Goal: Book appointment/travel/reservation

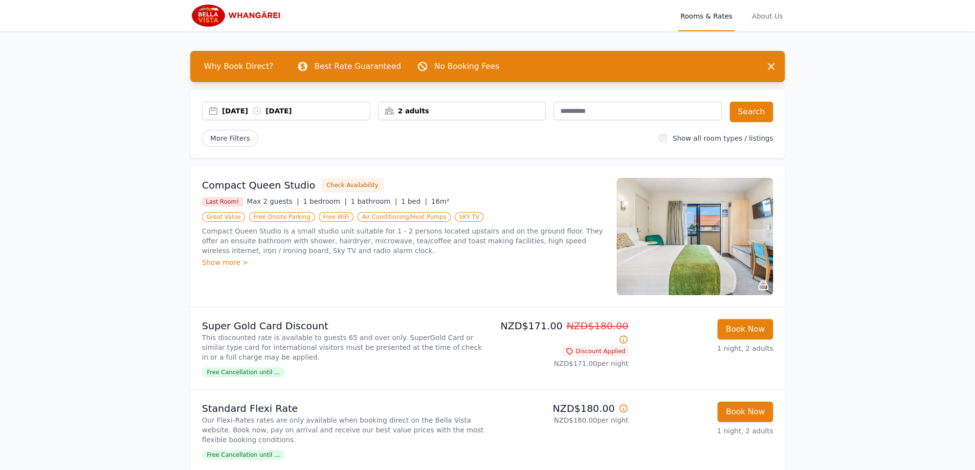
click at [254, 17] on img at bounding box center [237, 15] width 94 height 23
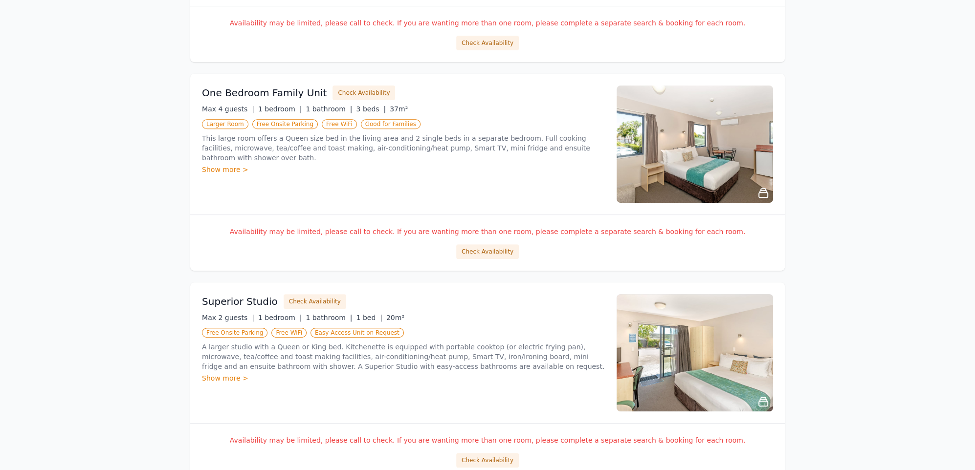
scroll to position [49, 0]
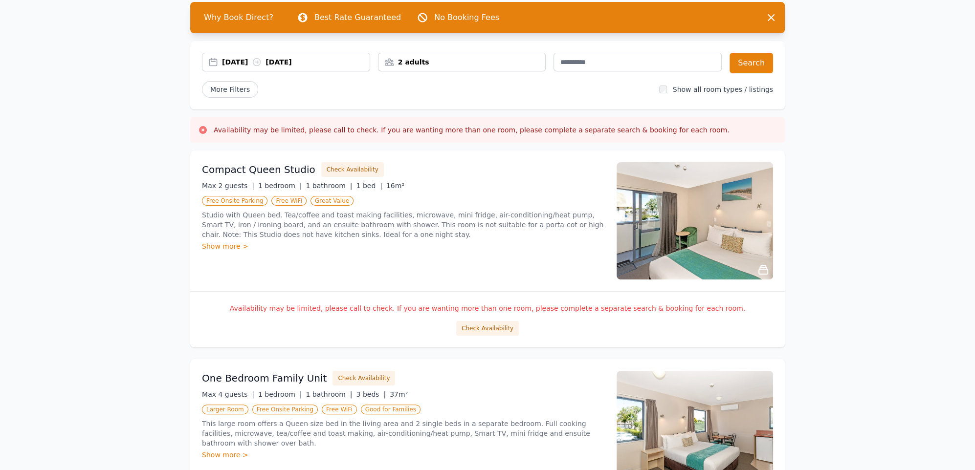
click at [236, 57] on div "30 Sep 2025 01 Oct 2025" at bounding box center [296, 62] width 148 height 10
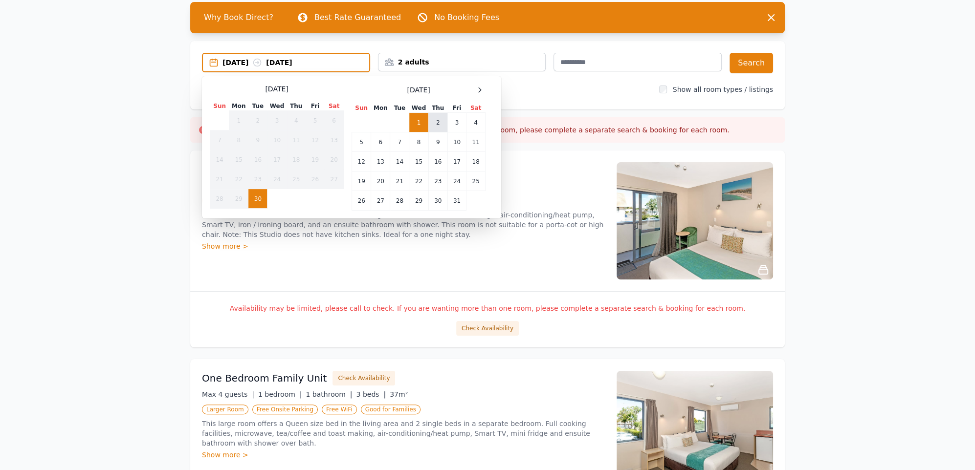
drag, startPoint x: 418, startPoint y: 122, endPoint x: 446, endPoint y: 123, distance: 27.9
click at [419, 121] on td "1" at bounding box center [418, 123] width 19 height 20
click at [439, 121] on td "2" at bounding box center [437, 123] width 19 height 20
click at [319, 210] on div "Select Dates September 2025 Sun Mon Tue Wed Thu Fri Sat 1 2 3 4 5 6 7 8 9 10 11…" at bounding box center [351, 147] width 299 height 142
click at [459, 117] on td "3" at bounding box center [456, 123] width 19 height 20
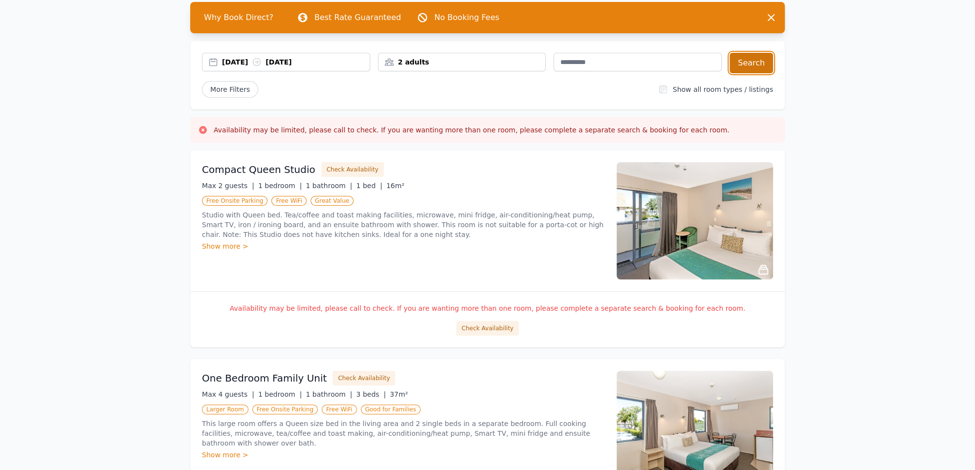
click at [741, 62] on button "Search" at bounding box center [751, 63] width 44 height 21
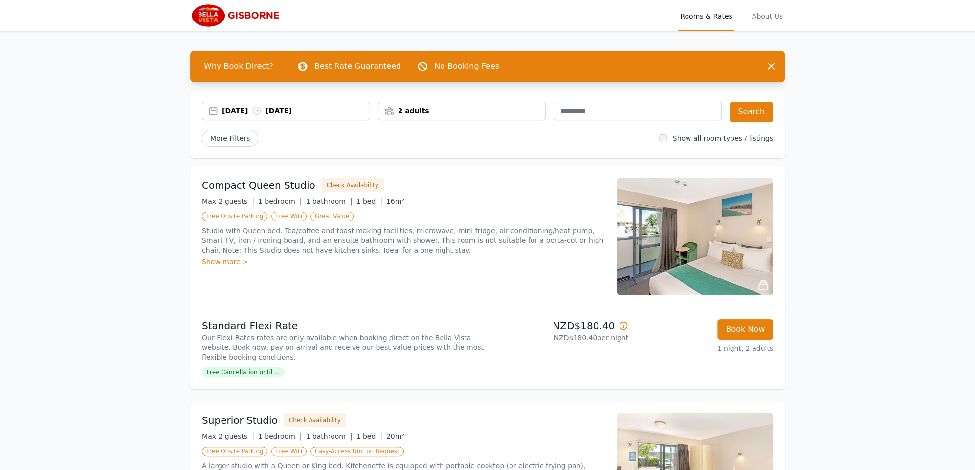
click at [253, 16] on img at bounding box center [237, 15] width 94 height 23
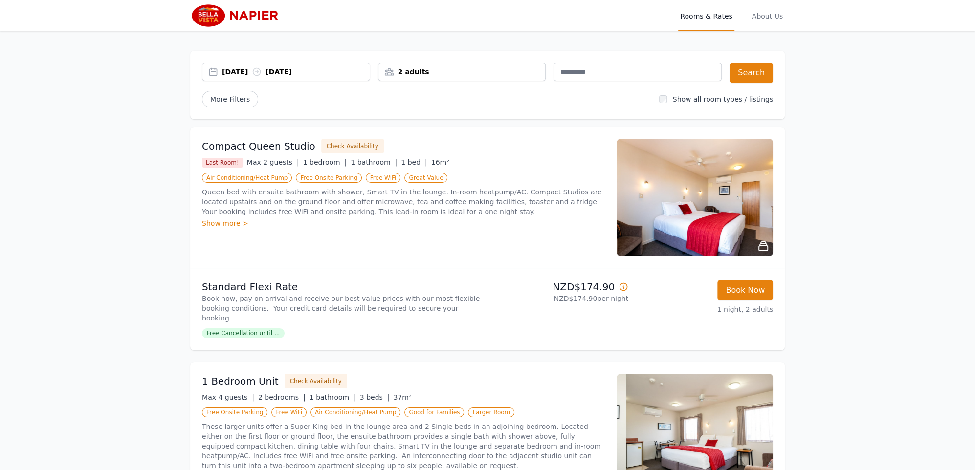
click at [243, 68] on div "[DATE] [DATE]" at bounding box center [296, 72] width 148 height 10
click at [244, 18] on img at bounding box center [237, 15] width 94 height 23
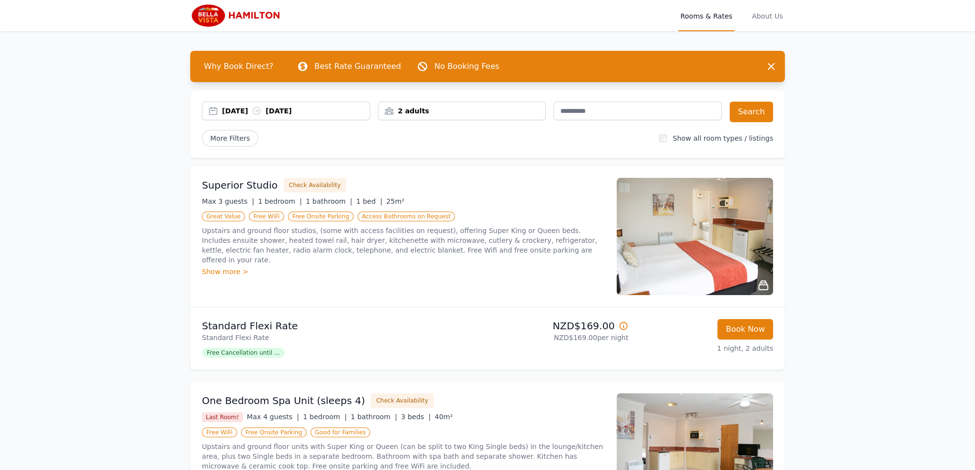
click at [260, 12] on img at bounding box center [237, 15] width 94 height 23
